Goal: Information Seeking & Learning: Compare options

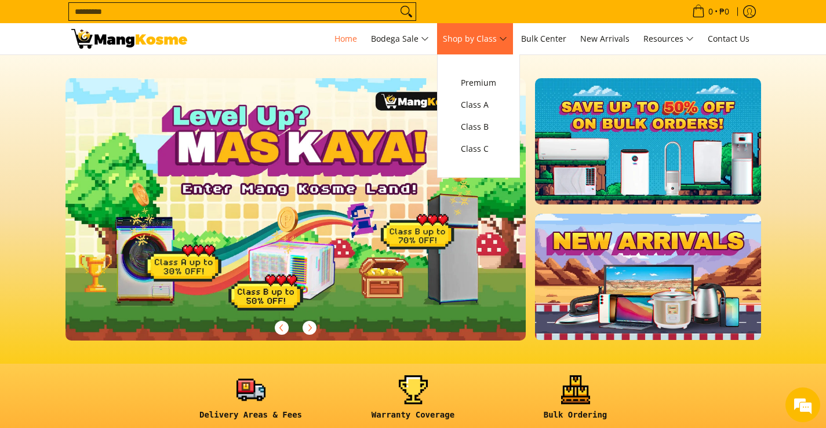
click at [488, 36] on span "Shop by Class" at bounding box center [475, 39] width 64 height 14
click at [489, 123] on span "Class B" at bounding box center [478, 127] width 35 height 14
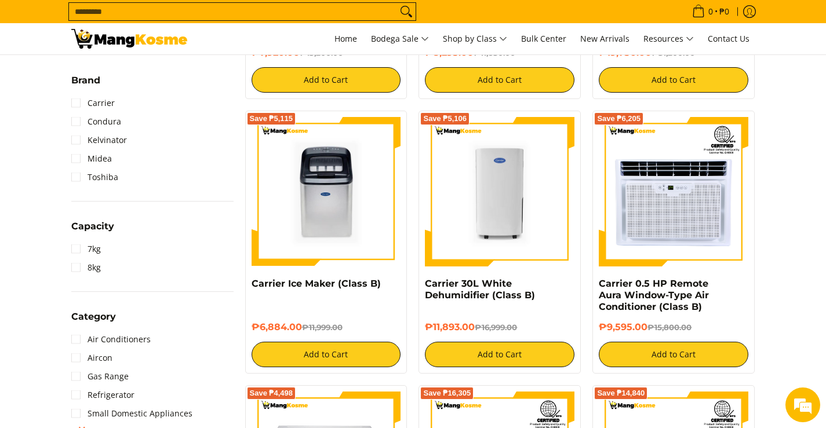
scroll to position [558, 0]
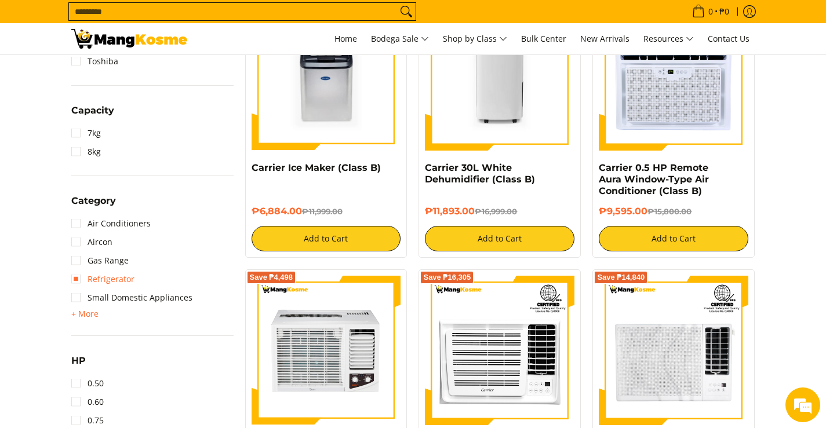
click at [100, 276] on link "Refrigerator" at bounding box center [102, 279] width 63 height 19
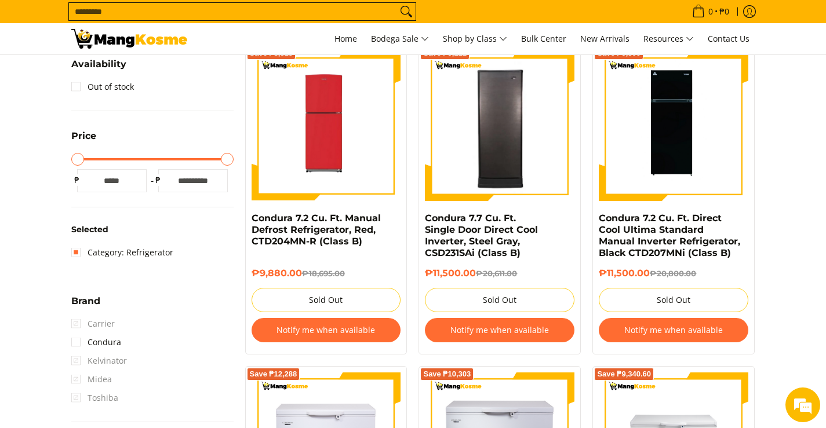
scroll to position [164, 0]
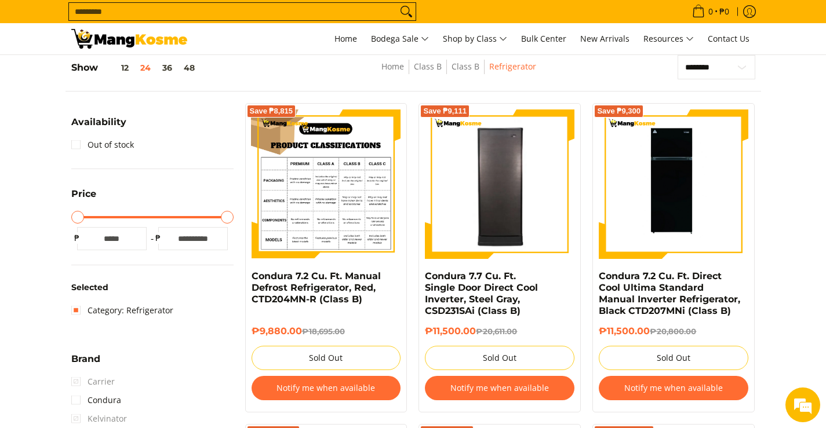
click at [321, 204] on img at bounding box center [327, 185] width 150 height 150
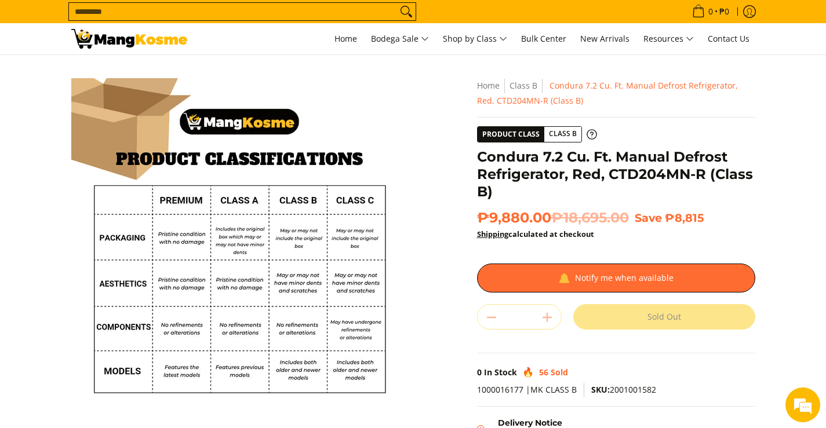
click at [451, 307] on div "Skip to Main Content Enable zoom Disable zoom Enable zoom Disable zoom Enable z…" at bounding box center [414, 310] width 696 height 464
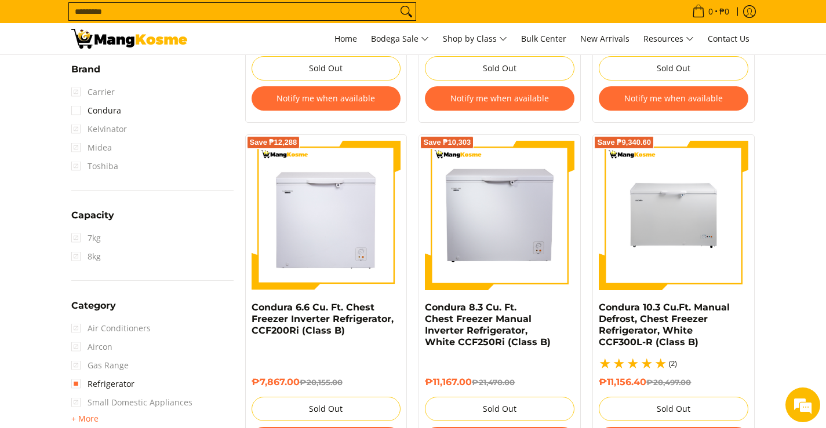
scroll to position [279, 0]
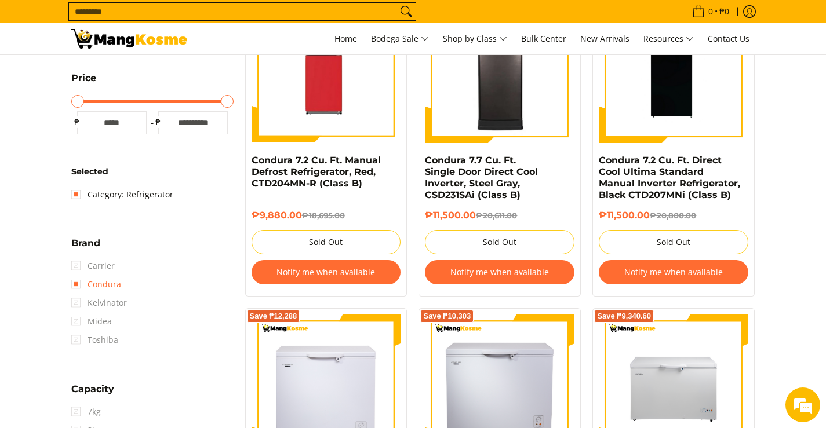
click at [89, 284] on link "Condura" at bounding box center [96, 284] width 50 height 19
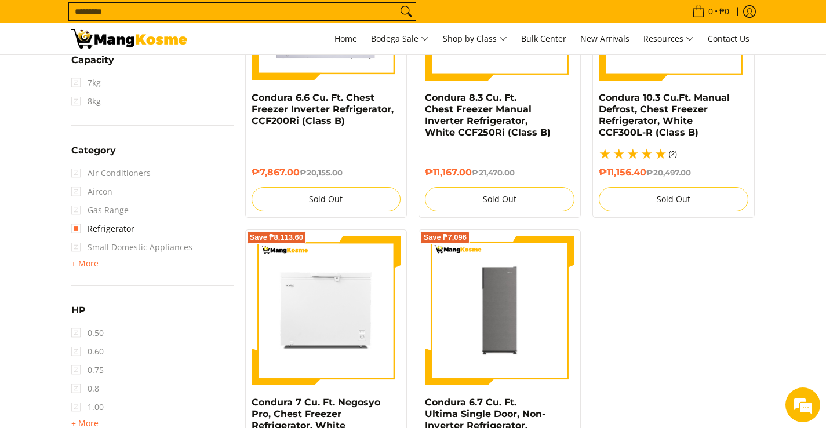
scroll to position [569, 0]
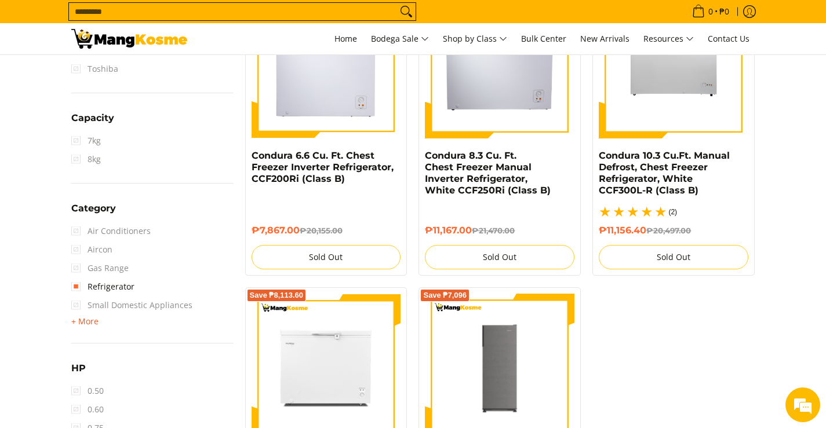
click at [93, 319] on span "+ More" at bounding box center [84, 321] width 27 height 9
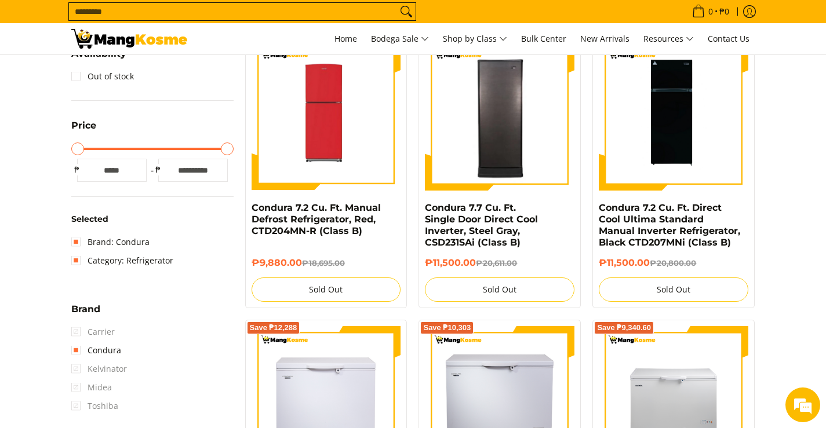
scroll to position [116, 0]
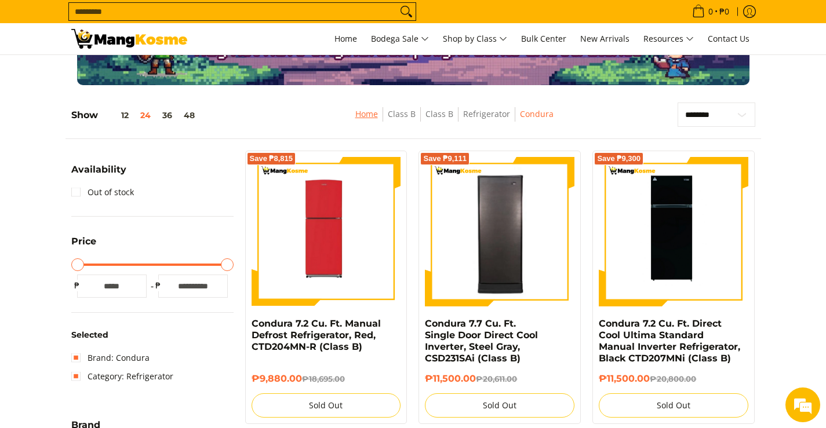
click at [359, 118] on link "Home" at bounding box center [366, 113] width 23 height 11
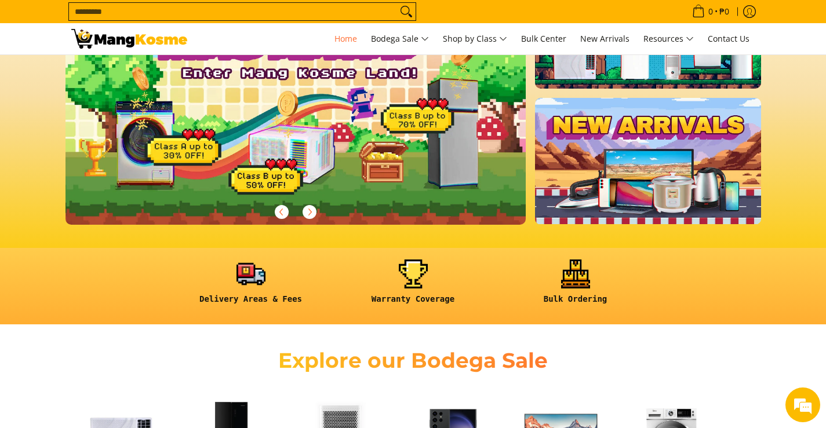
scroll to position [464, 0]
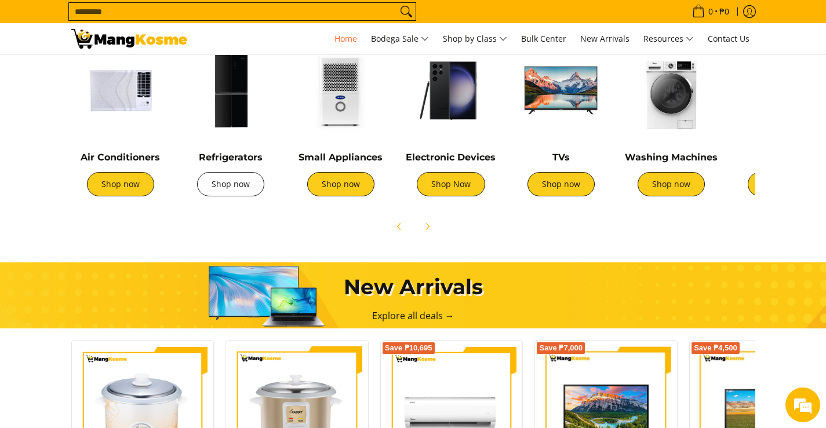
click at [220, 188] on link "Shop now" at bounding box center [230, 184] width 67 height 24
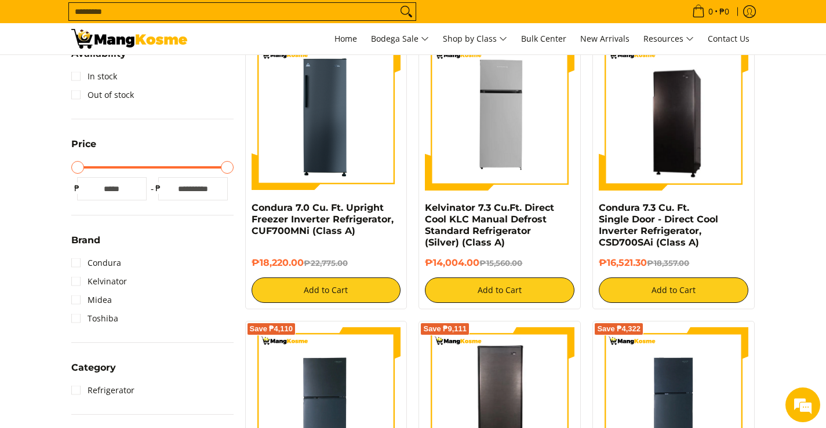
scroll to position [58, 0]
